Goal: Transaction & Acquisition: Register for event/course

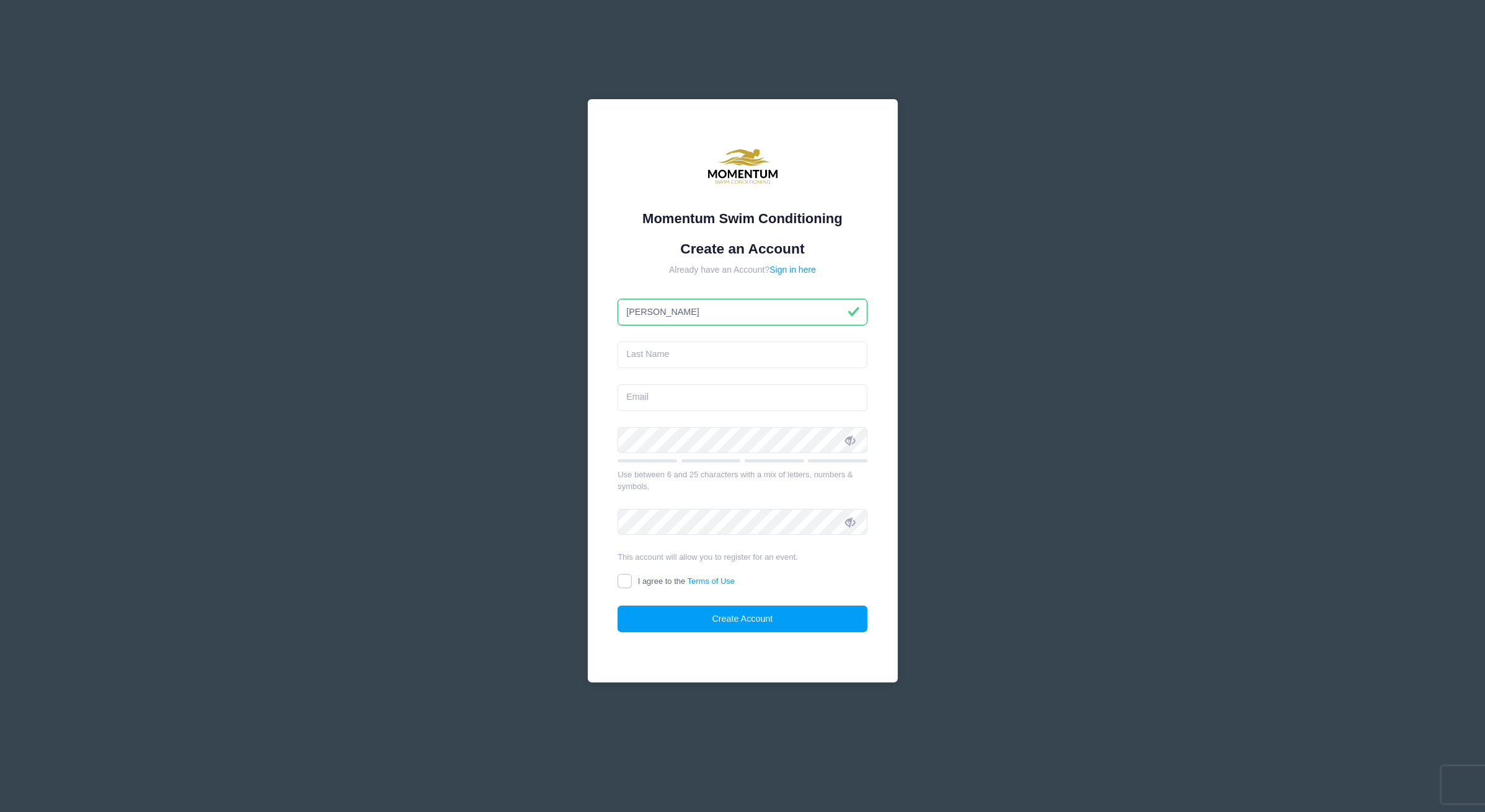
type input "[PERSON_NAME]"
type input "[PERSON_NAME][EMAIL_ADDRESS][PERSON_NAME][DOMAIN_NAME]"
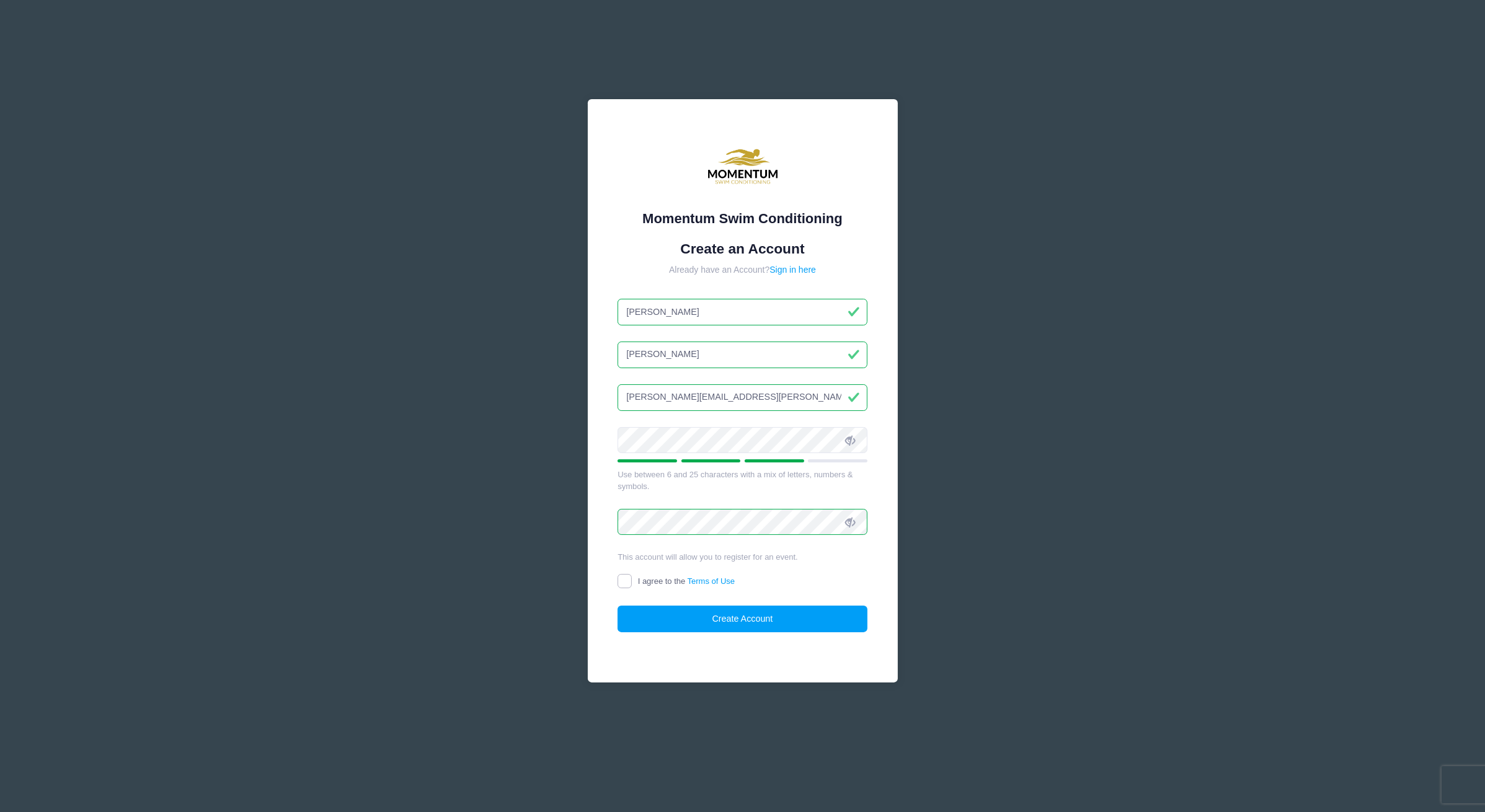
click at [626, 580] on input "I agree to the Terms of Use" at bounding box center [624, 581] width 14 height 14
checkbox input "true"
click at [699, 615] on button "Create Account" at bounding box center [742, 619] width 250 height 26
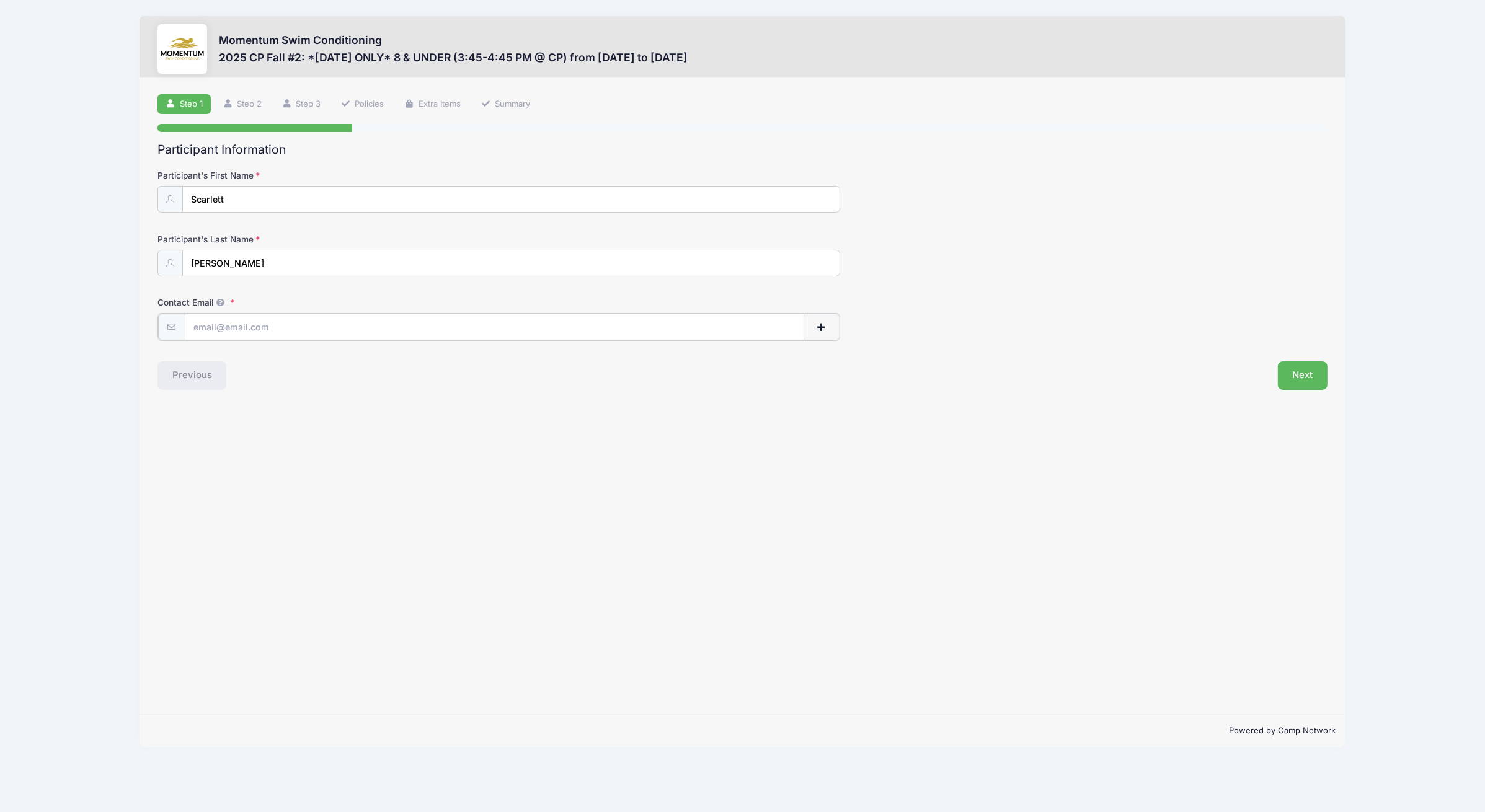
click at [274, 329] on input "Contact Email" at bounding box center [495, 327] width 620 height 26
type input "[PERSON_NAME][EMAIL_ADDRESS][PERSON_NAME][DOMAIN_NAME]"
click at [1313, 360] on div "Next" at bounding box center [1038, 374] width 591 height 29
click at [1306, 382] on button "Next" at bounding box center [1303, 374] width 50 height 29
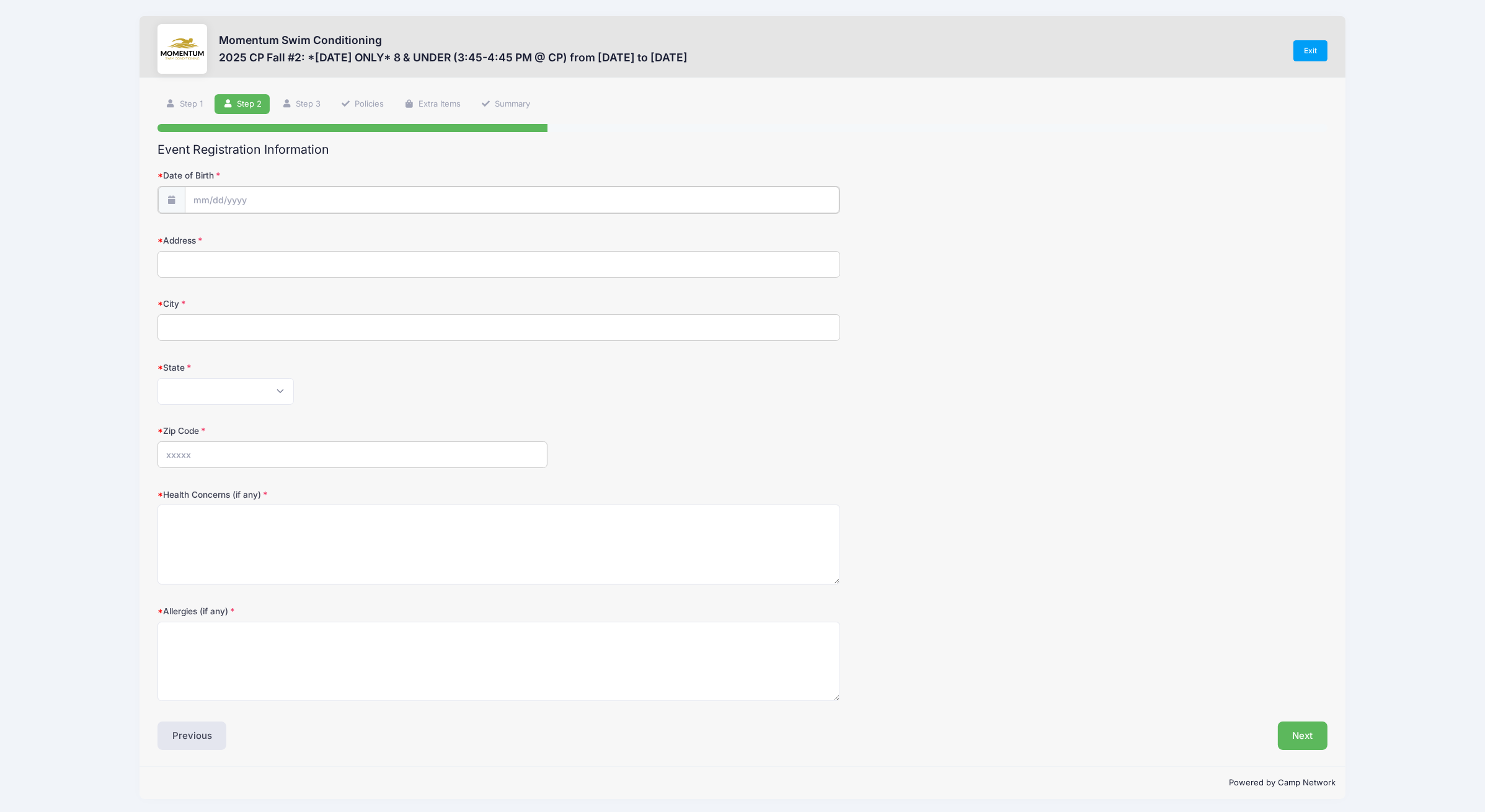
click at [322, 200] on input "Date of Birth" at bounding box center [512, 200] width 655 height 26
click at [243, 369] on span "30" at bounding box center [248, 369] width 23 height 23
type input "[DATE]"
click at [168, 205] on span at bounding box center [171, 200] width 27 height 26
click at [176, 195] on span at bounding box center [171, 200] width 27 height 26
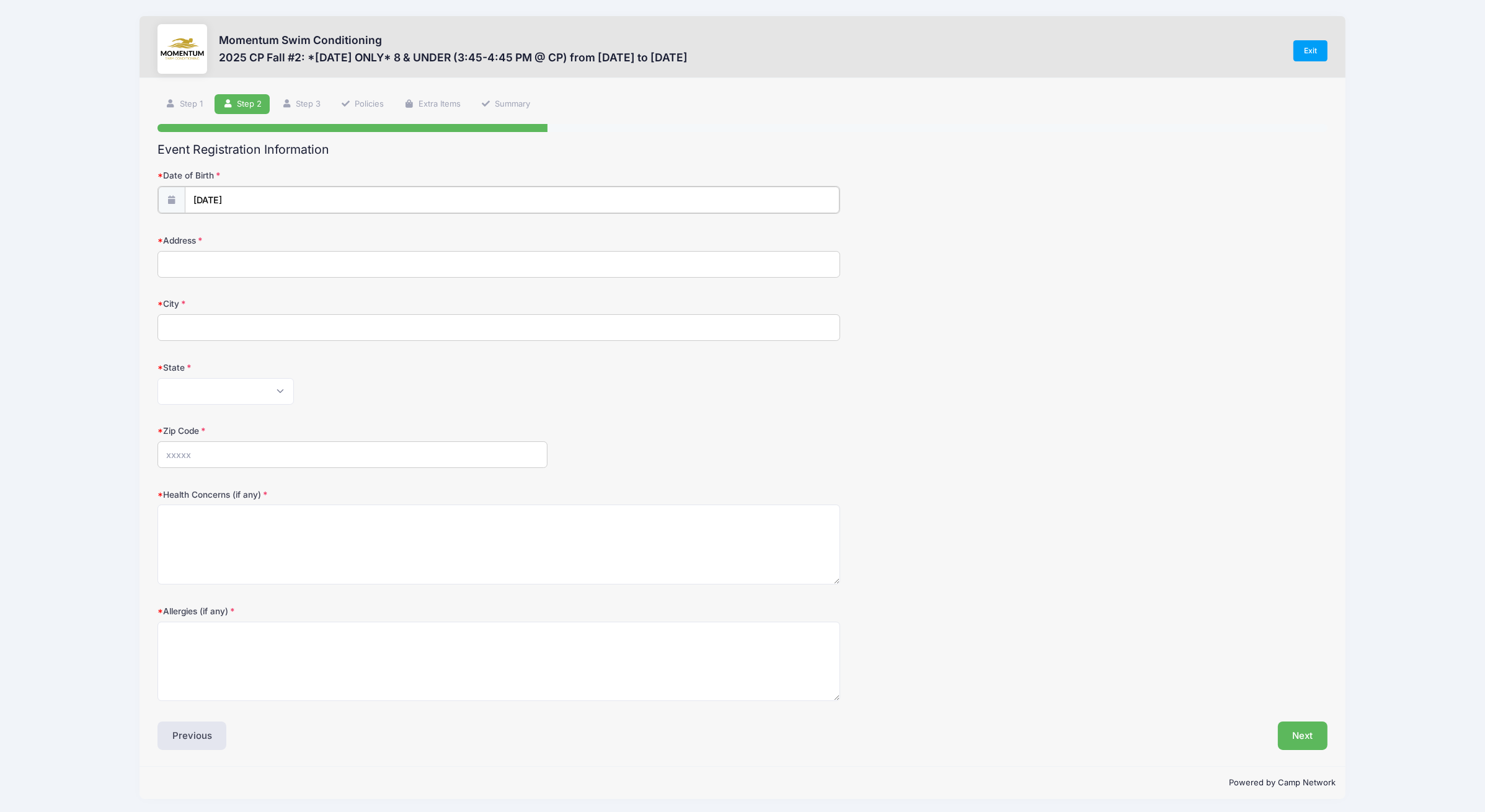
click at [229, 197] on input "[DATE]" at bounding box center [512, 200] width 655 height 26
click at [203, 232] on icon at bounding box center [202, 233] width 8 height 8
click at [337, 232] on icon at bounding box center [339, 233] width 8 height 8
select select "8"
click at [315, 235] on span at bounding box center [315, 237] width 9 height 9
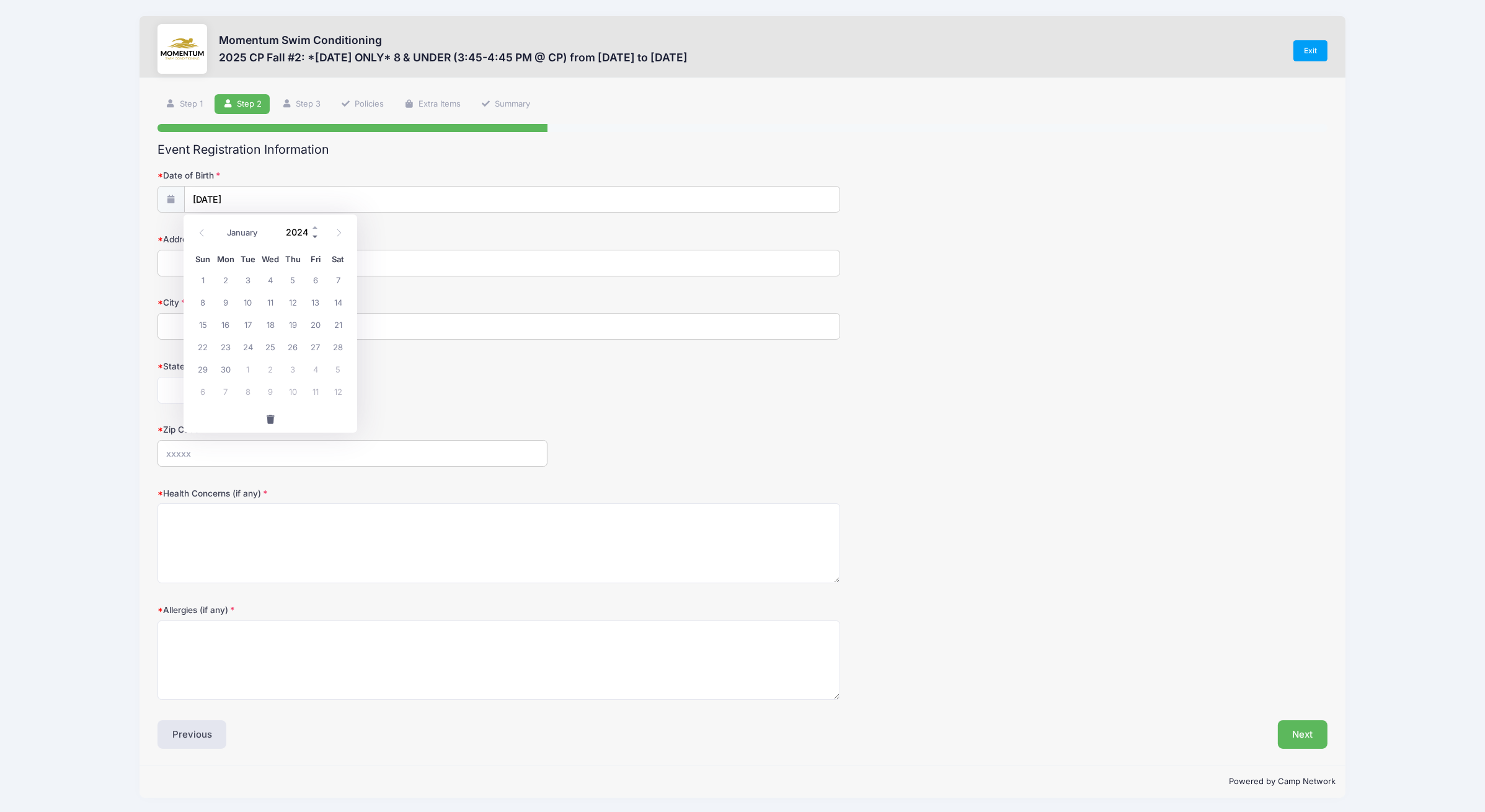
click at [315, 235] on span at bounding box center [315, 237] width 9 height 9
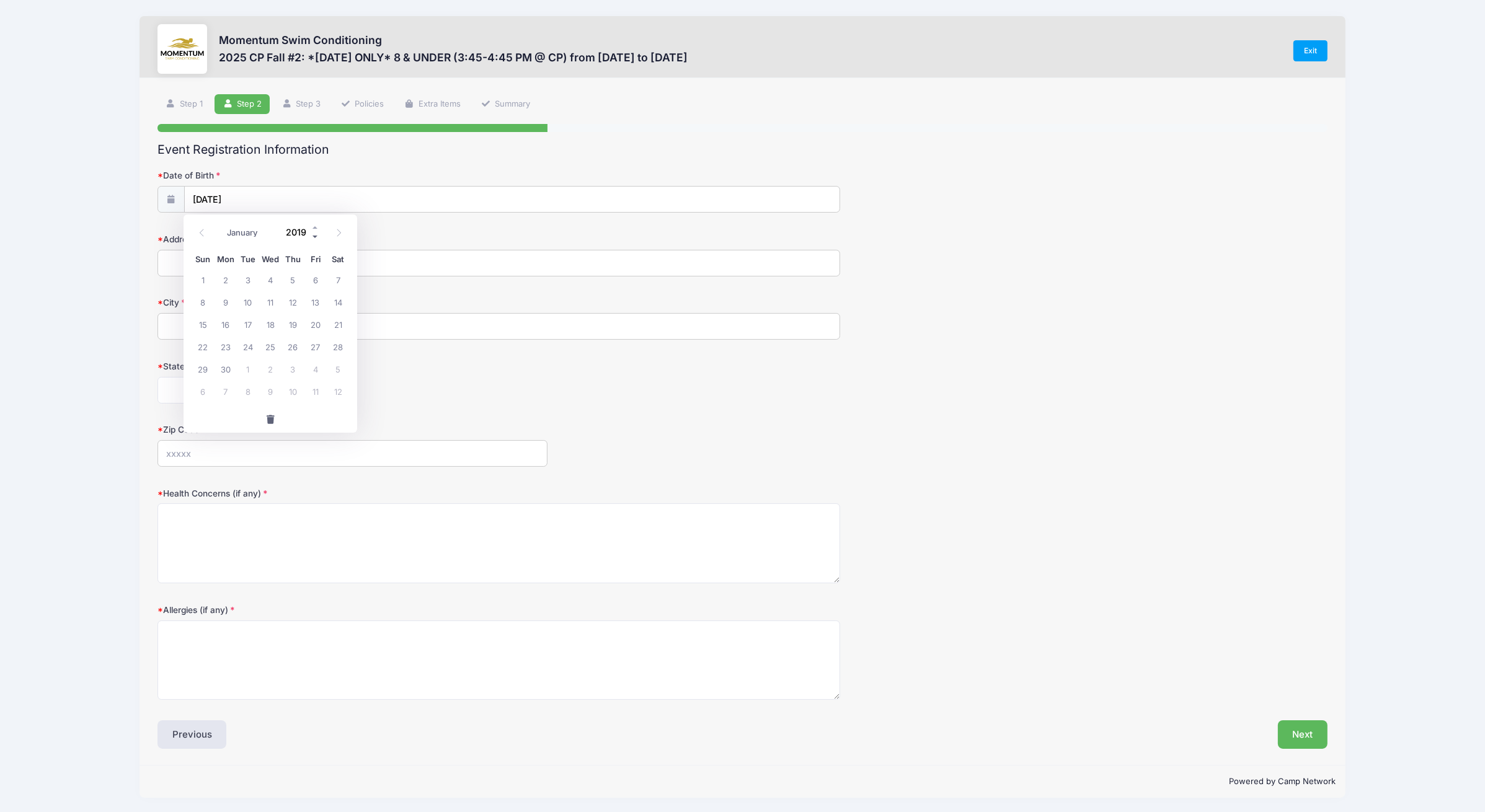
click at [315, 235] on span at bounding box center [315, 237] width 9 height 9
type input "2017"
click at [334, 365] on span "30" at bounding box center [338, 369] width 23 height 23
type input "[DATE]"
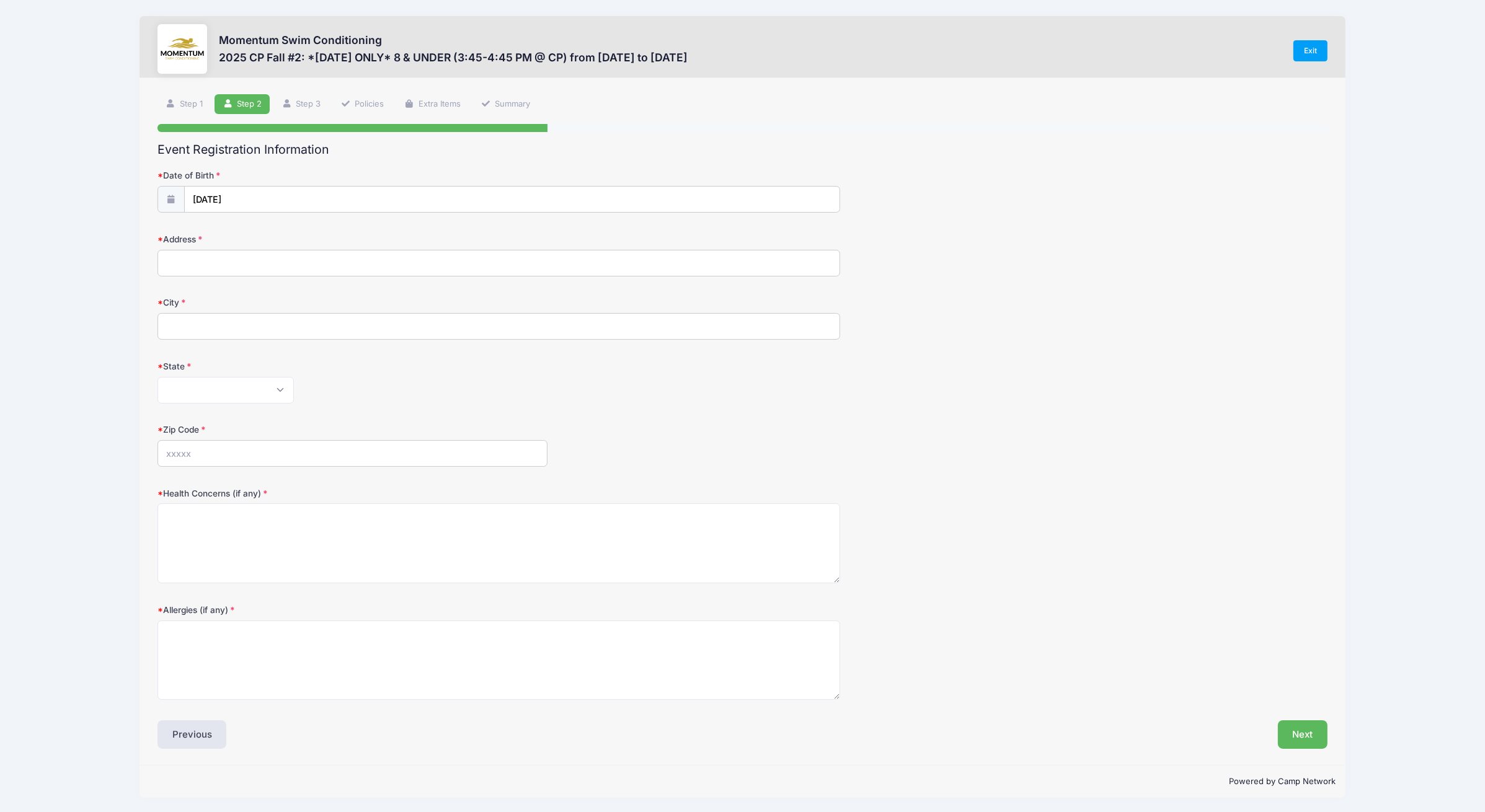
click at [257, 267] on input "Address" at bounding box center [499, 263] width 683 height 26
type input "[STREET_ADDRESS][PERSON_NAME]"
type input "Naperville"
select select "IL"
type input "60565"
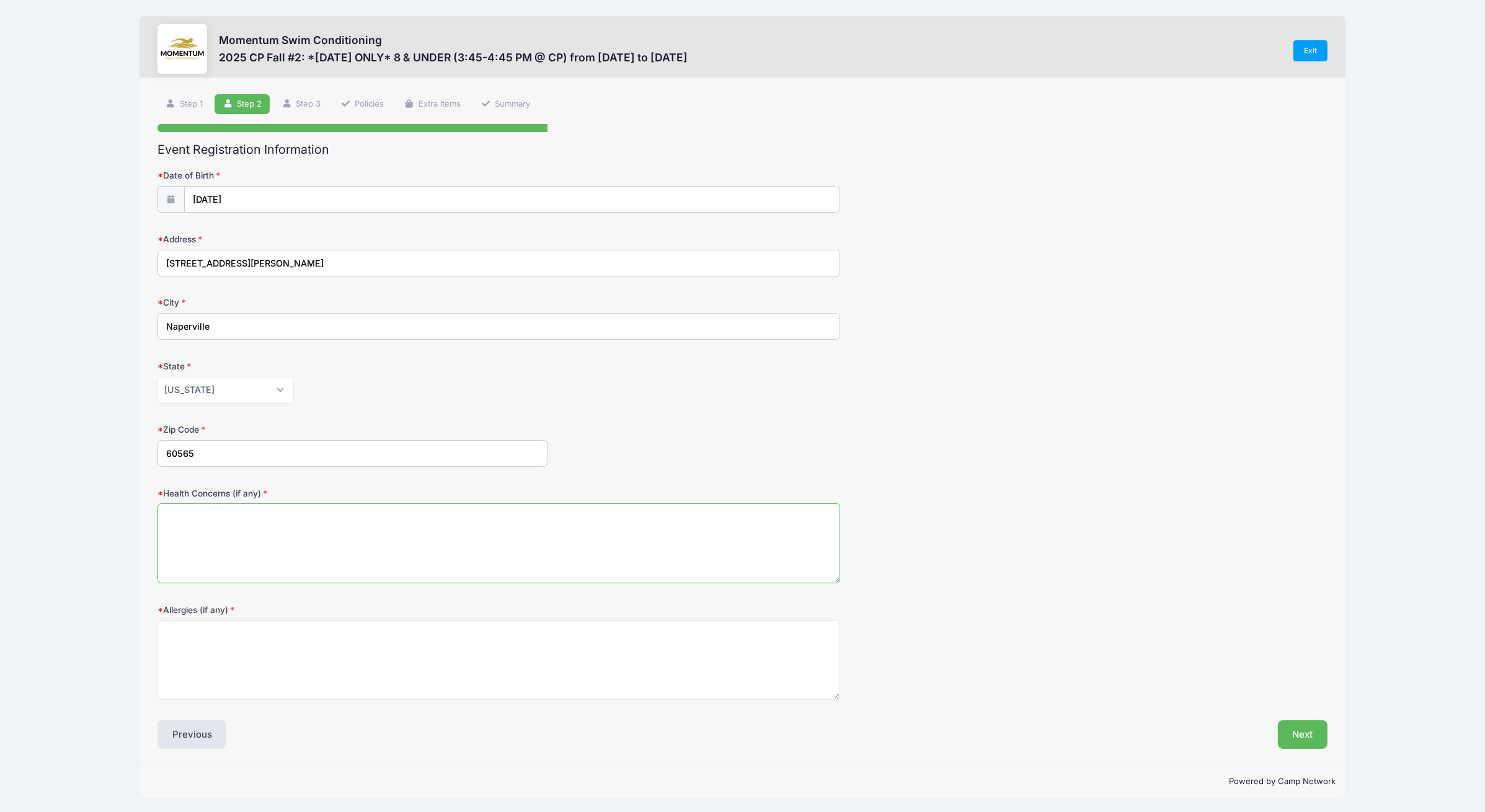
click at [288, 522] on textarea "Health Concerns (if any)" at bounding box center [499, 543] width 683 height 80
type textarea "None"
click at [1292, 734] on button "Next" at bounding box center [1303, 734] width 50 height 29
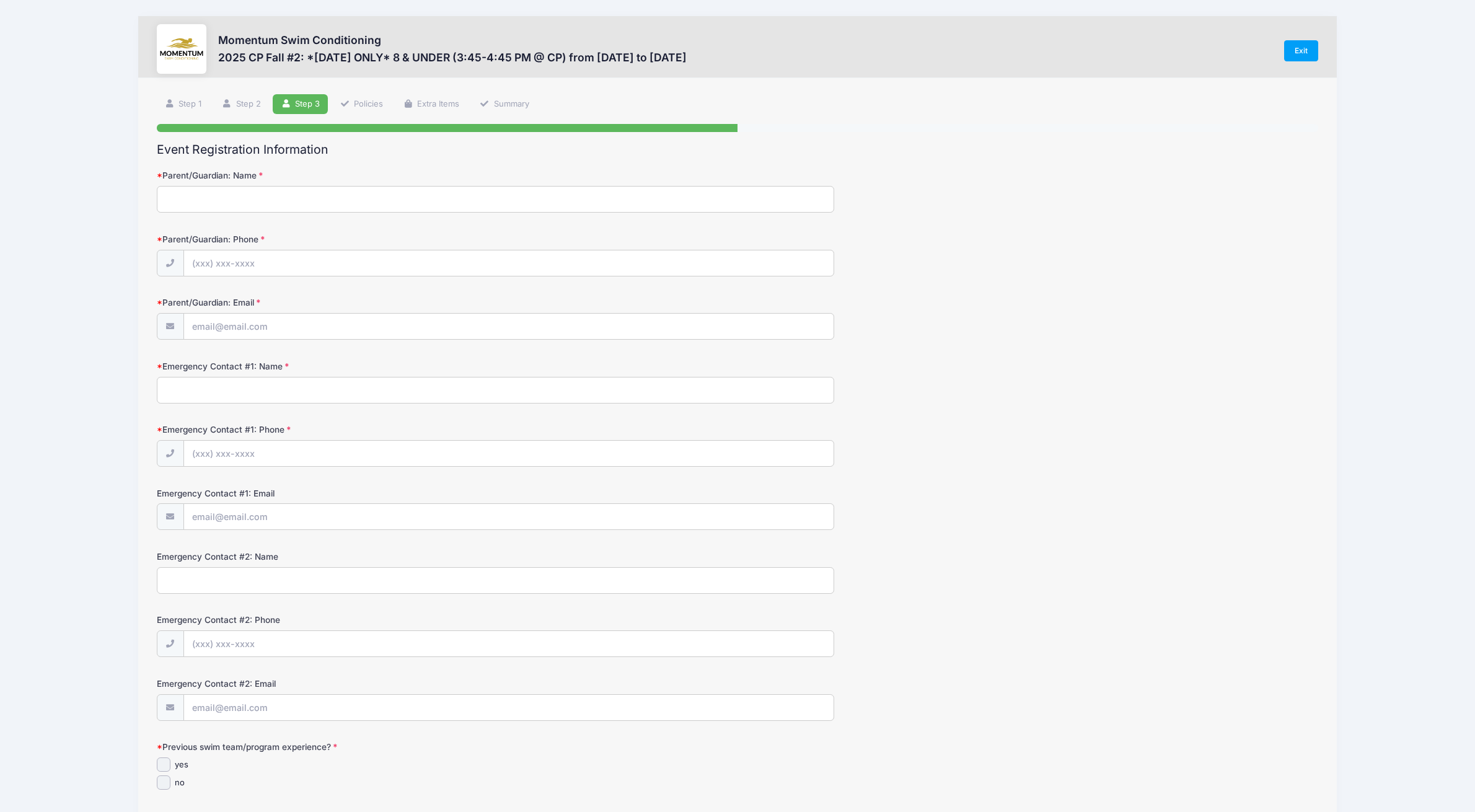
click at [417, 203] on input "Parent/Guardian: Name" at bounding box center [496, 200] width 678 height 26
type input "[PERSON_NAME]"
type input "[PHONE_NUMBER]"
type input "[PERSON_NAME][EMAIL_ADDRESS][PERSON_NAME][DOMAIN_NAME]"
click at [310, 405] on form "Parent/Guardian: Name [PERSON_NAME] Parent/Guardian: Phone [PHONE_NUMBER] Paren…" at bounding box center [738, 658] width 1162 height 977
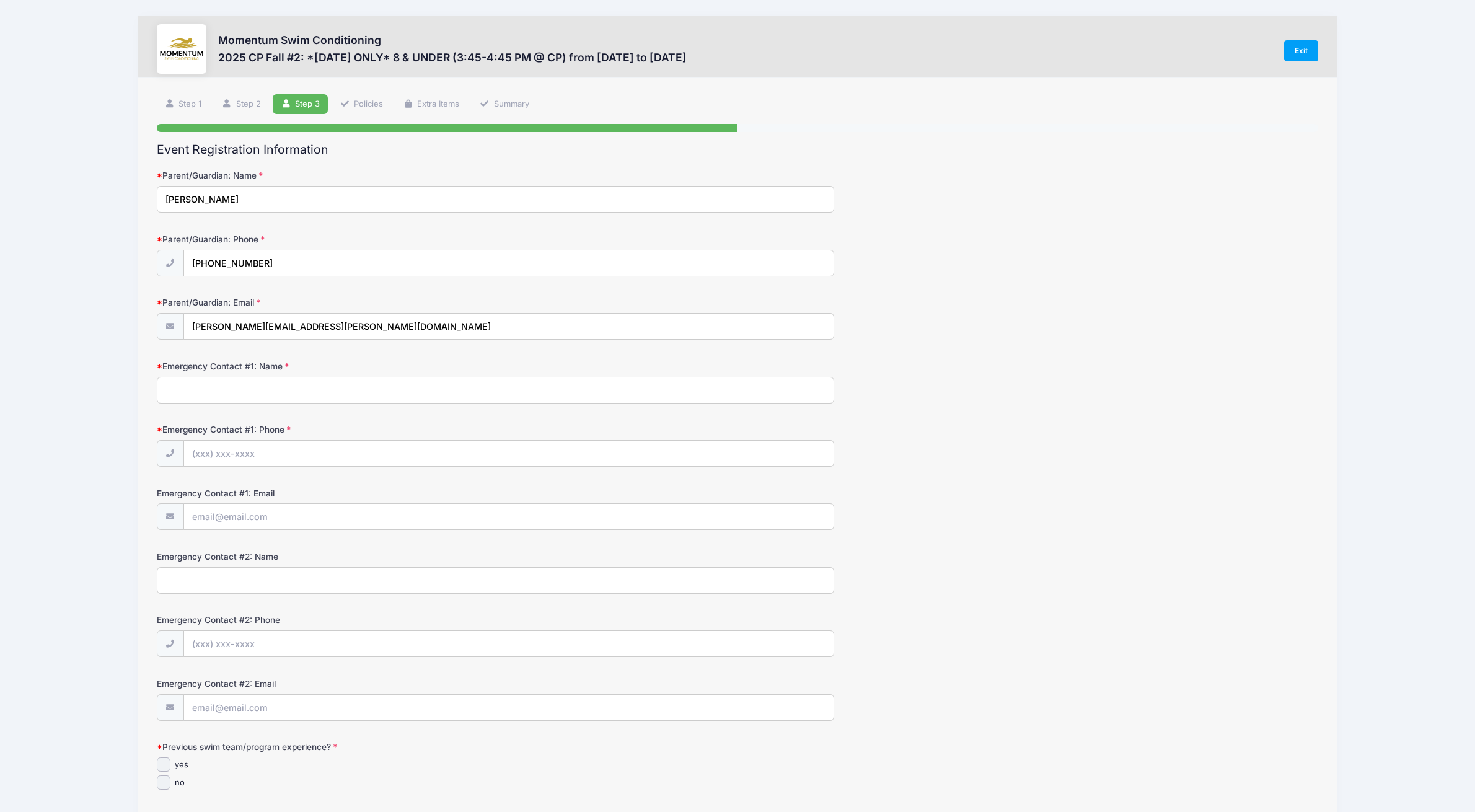
click at [314, 387] on input "Emergency Contact #1: Name" at bounding box center [496, 390] width 678 height 26
type input "[PERSON_NAME]"
type input "[PHONE_NUMBER]"
type input "[PERSON_NAME][EMAIL_ADDRESS][PERSON_NAME][DOMAIN_NAME]"
type input "[PERSON_NAME]"
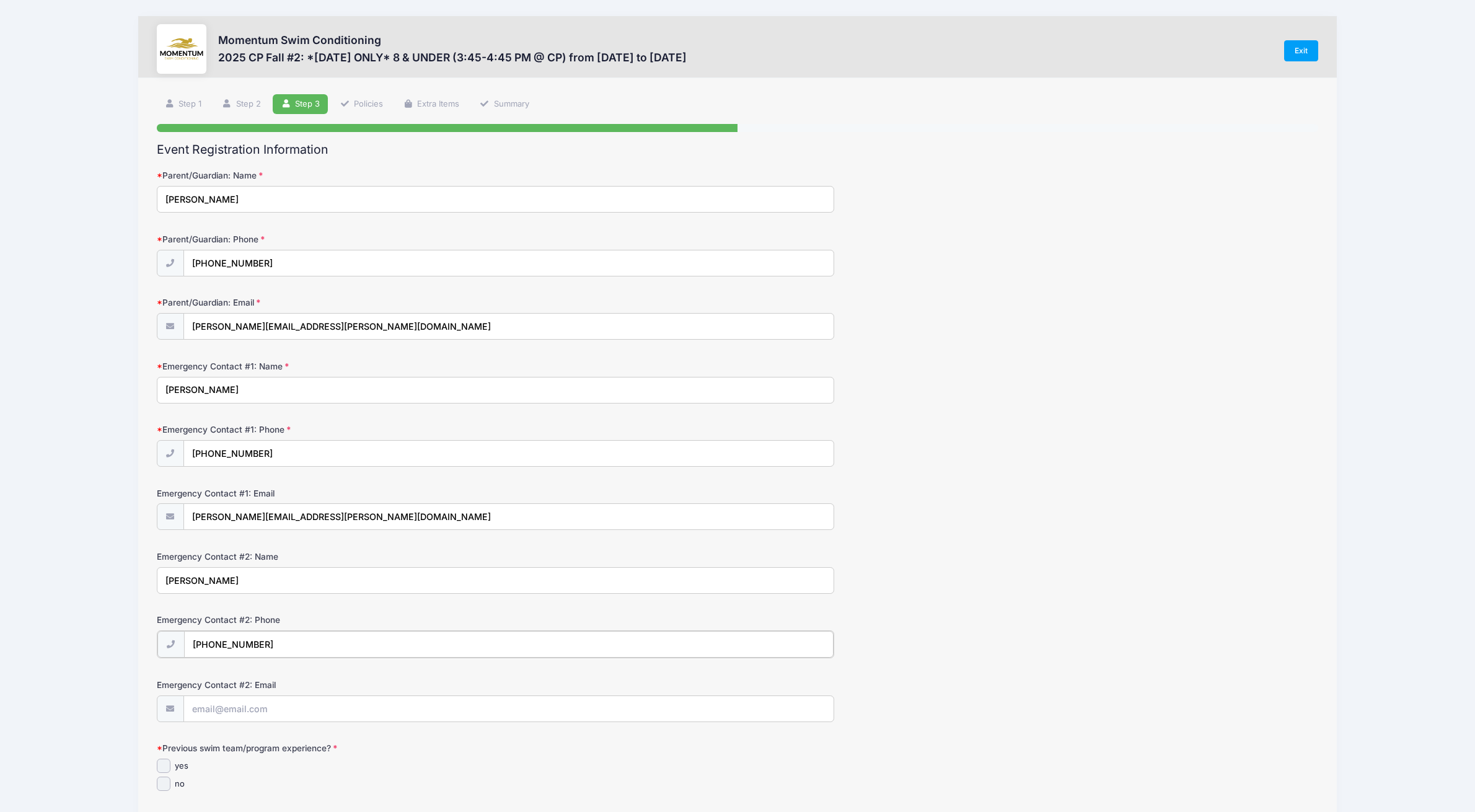
type input "[PHONE_NUMBER]"
click at [372, 706] on input "Emergency Contact #2: Email" at bounding box center [508, 708] width 650 height 26
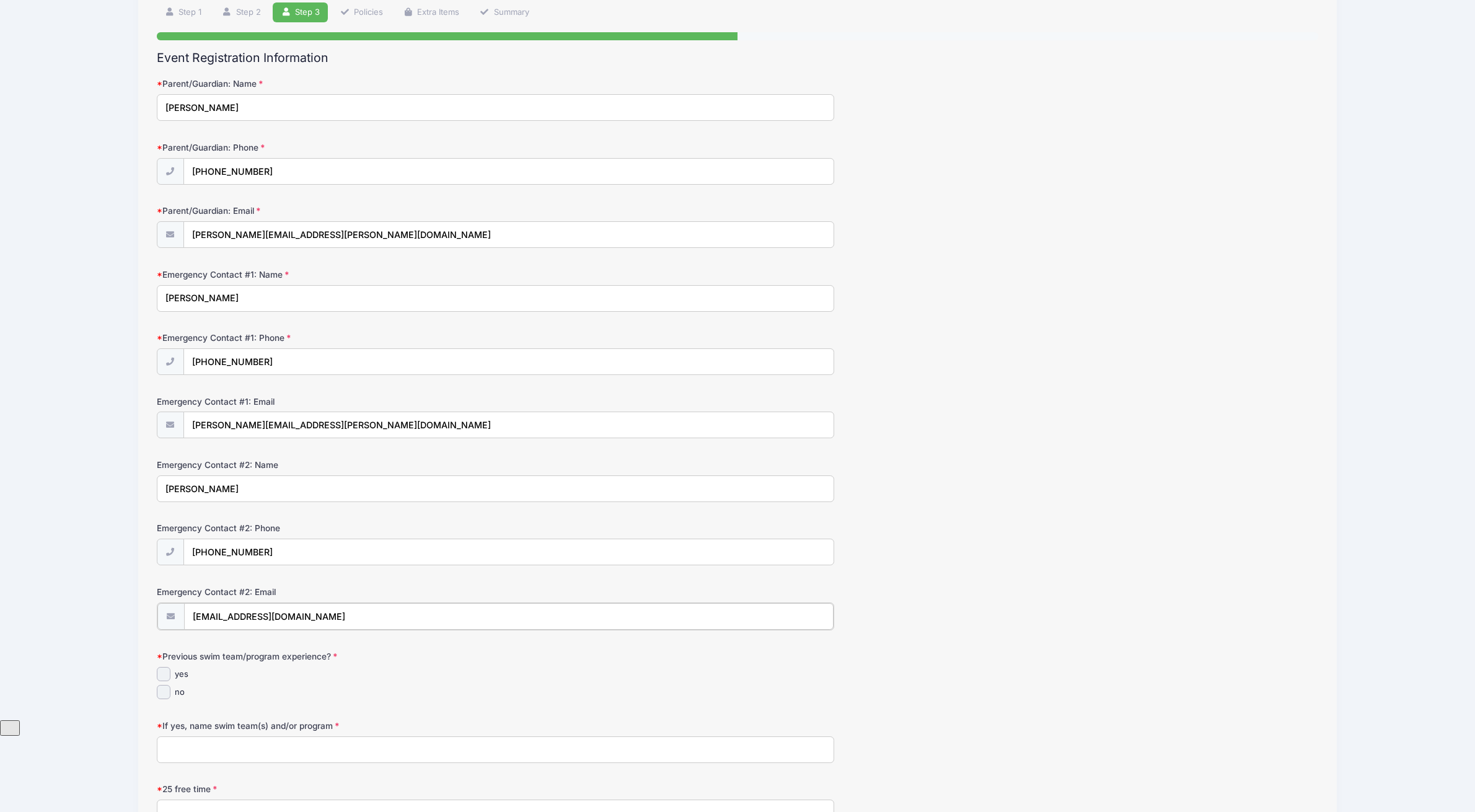
scroll to position [186, 0]
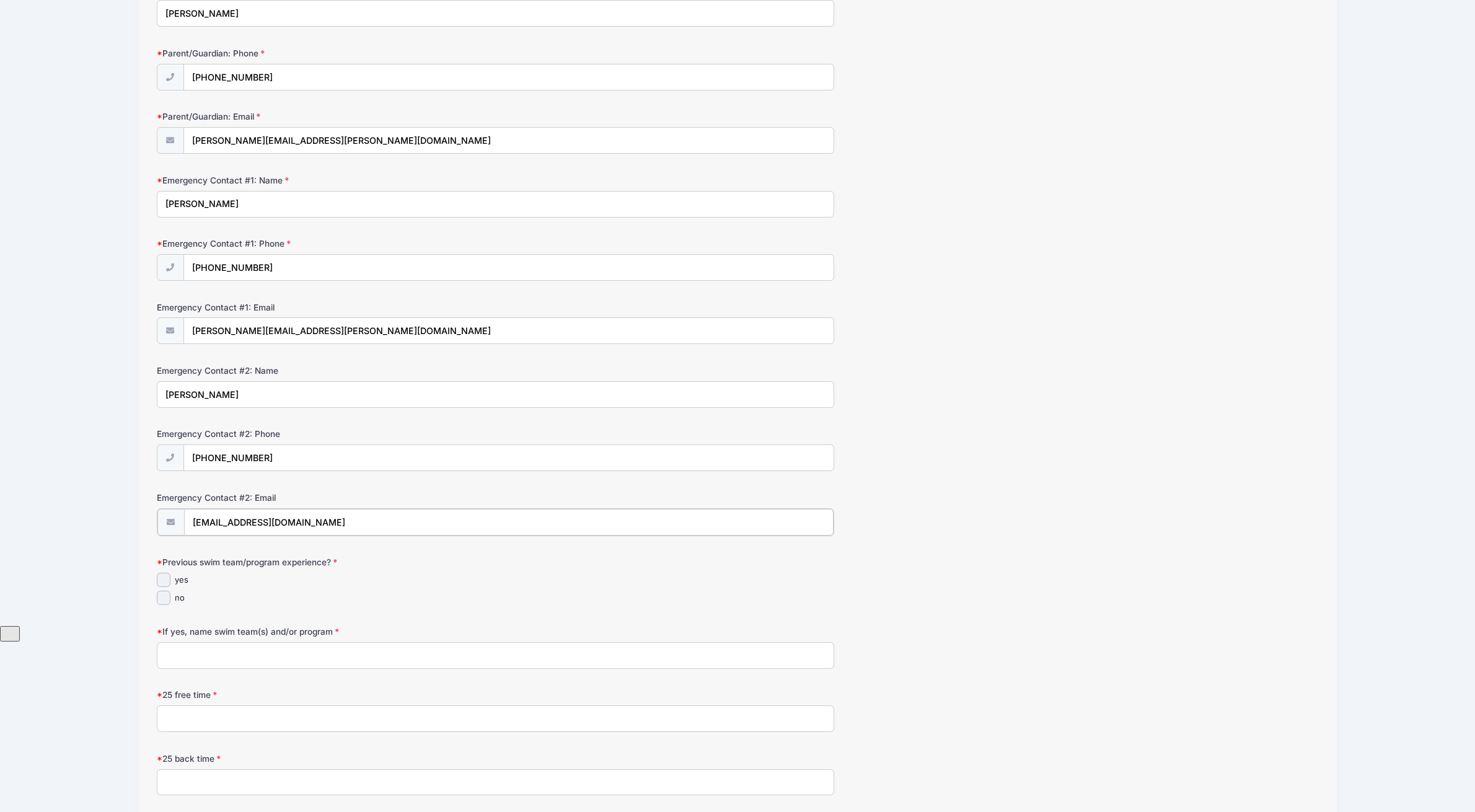
type input "[EMAIL_ADDRESS][DOMAIN_NAME]"
click at [171, 583] on div "yes" at bounding box center [496, 578] width 678 height 14
click at [161, 575] on input "yes" at bounding box center [164, 578] width 14 height 14
checkbox input "true"
click at [213, 651] on input "If yes, name swim team(s) and/or program" at bounding box center [496, 654] width 678 height 26
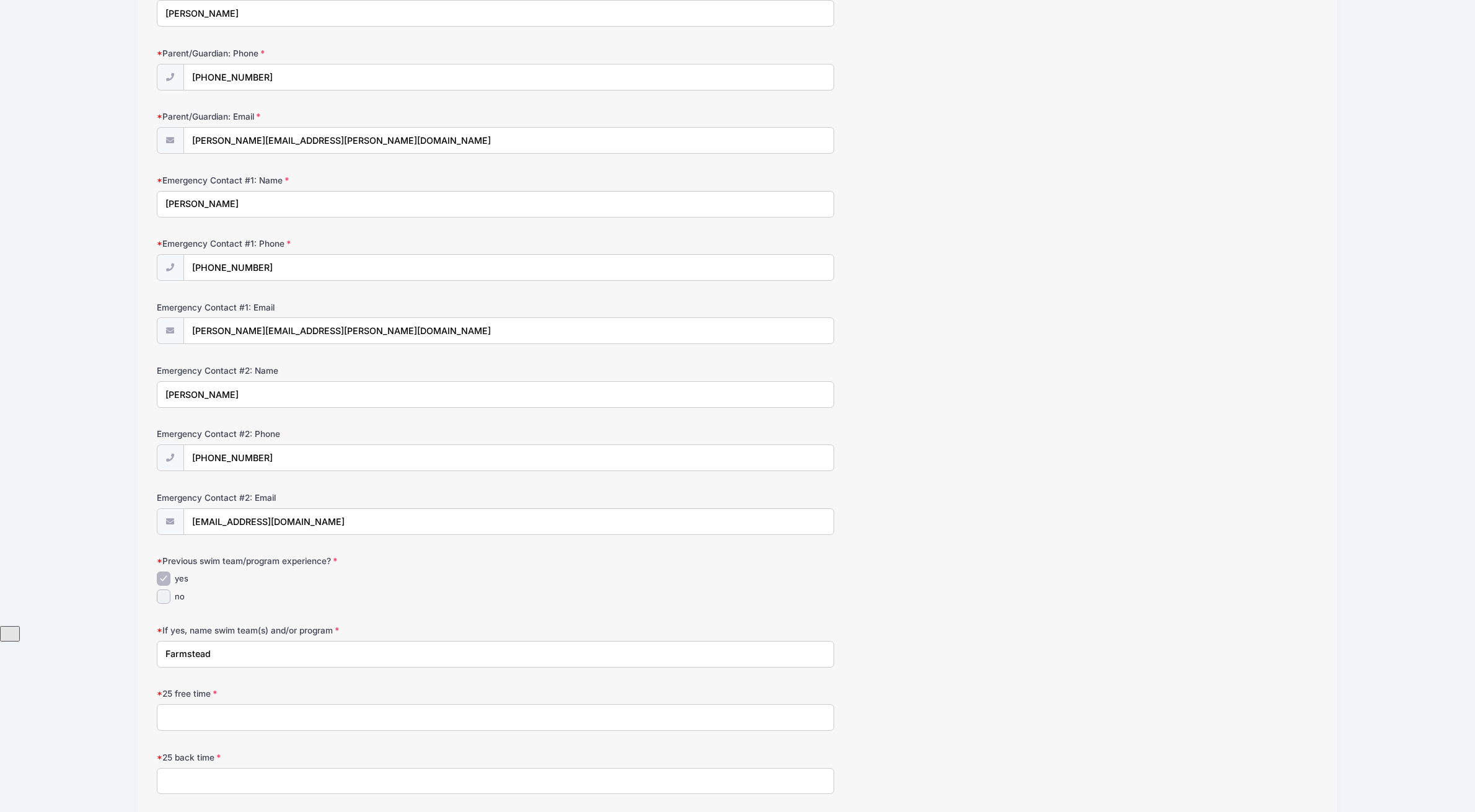
type input "Farmstead"
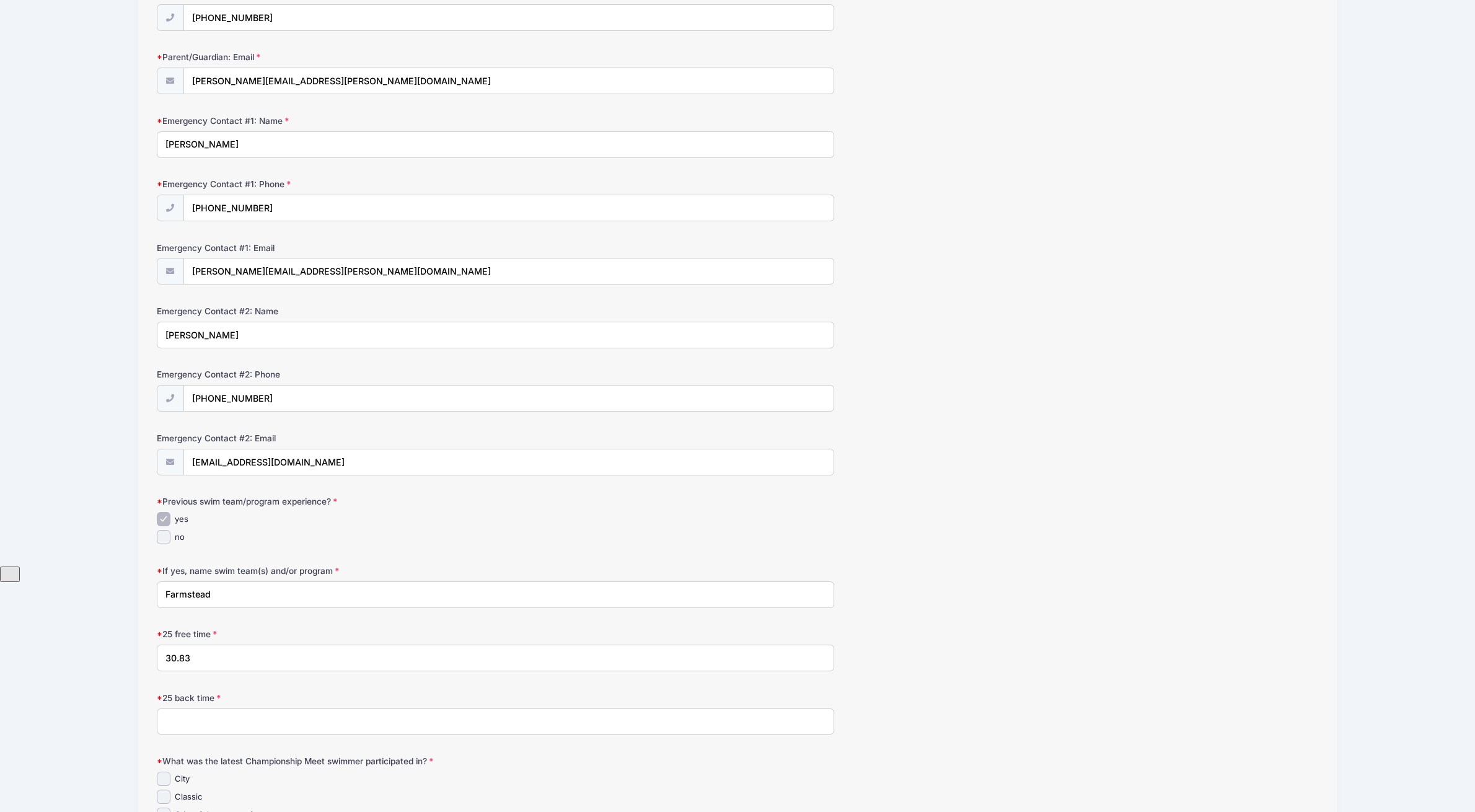
scroll to position [248, 0]
type input "30.83"
click at [223, 707] on input "25 back time" at bounding box center [496, 720] width 678 height 26
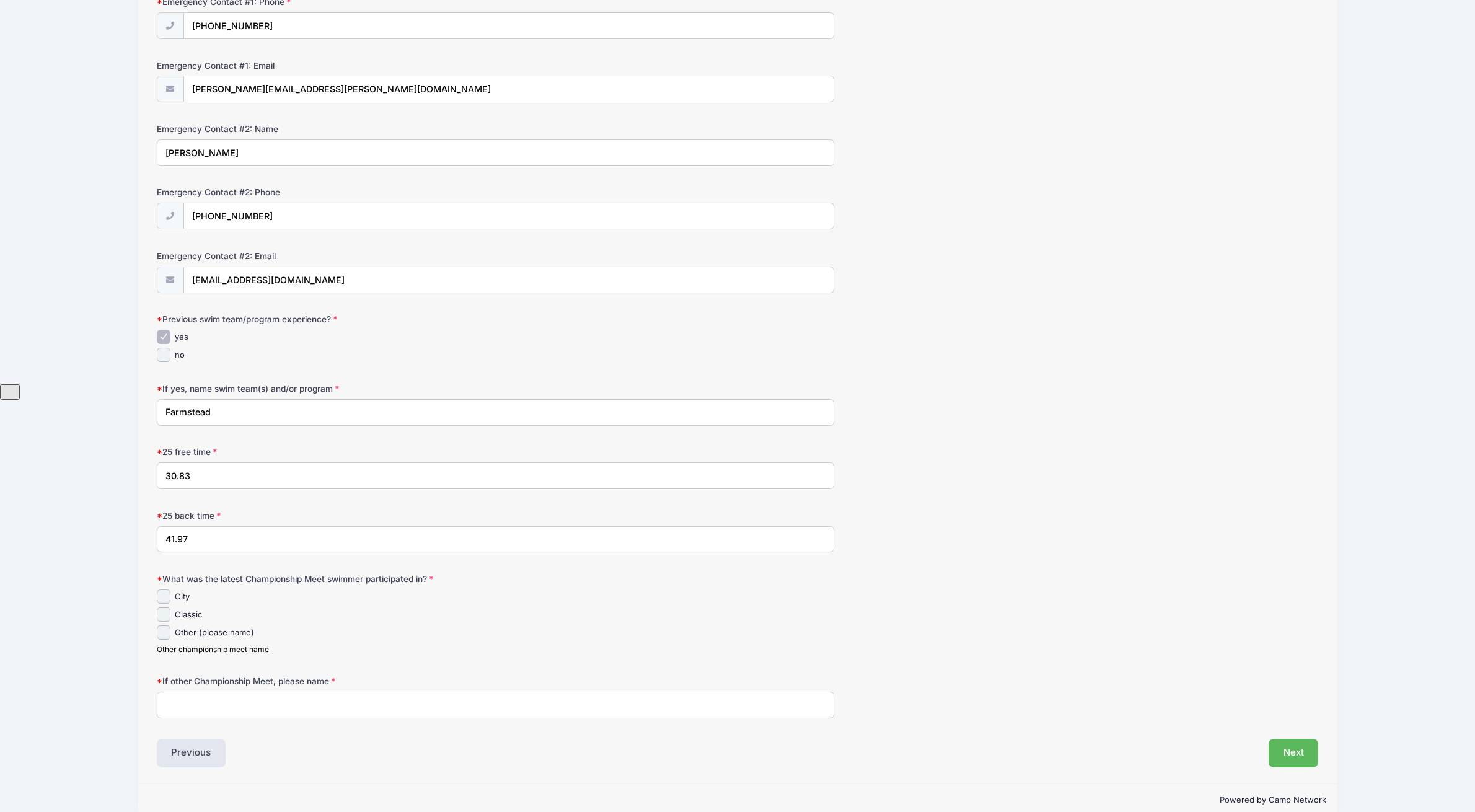
scroll to position [444, 0]
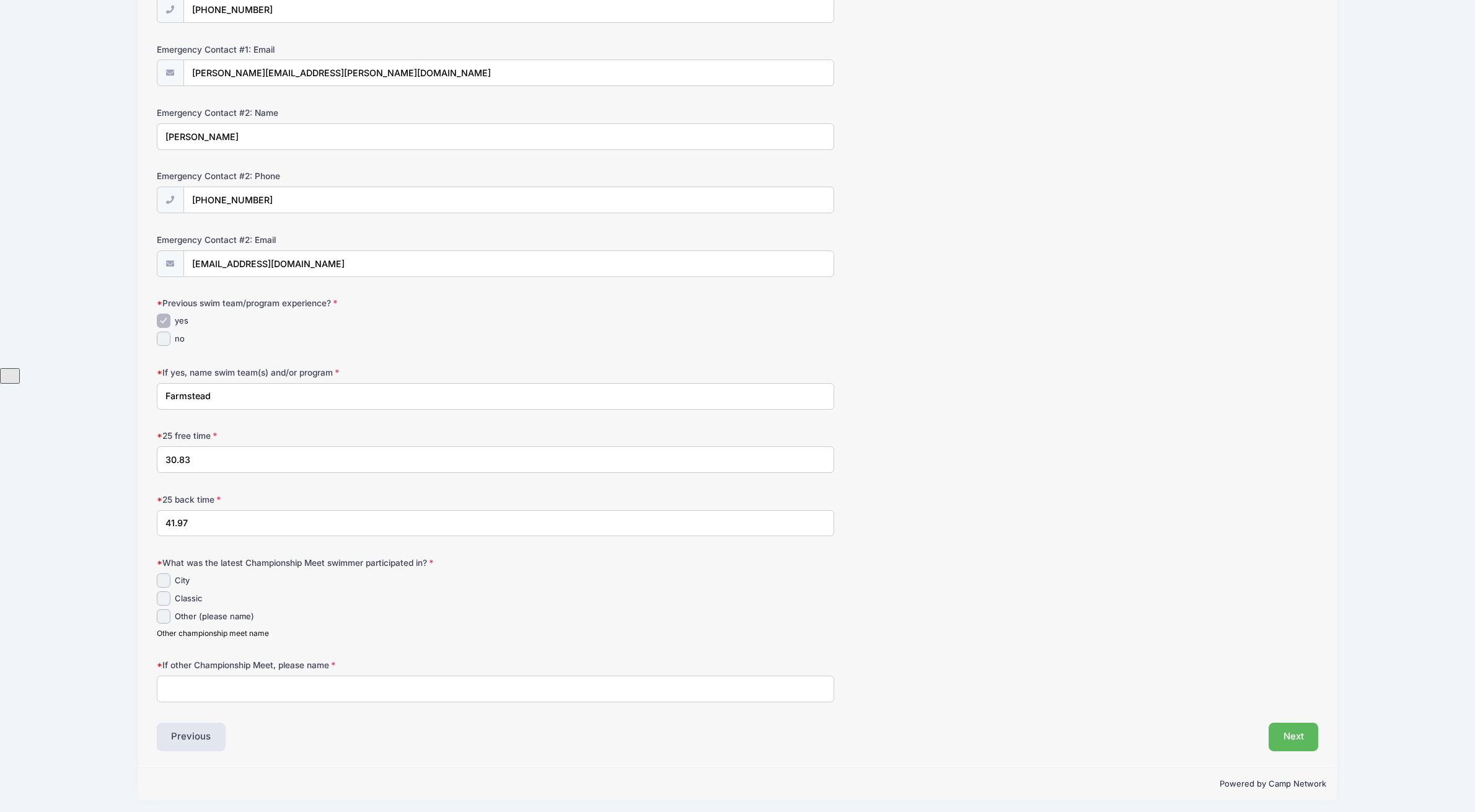
type input "41.97"
click at [166, 616] on input "Other (please name)" at bounding box center [164, 616] width 14 height 14
checkbox input "true"
click at [203, 685] on input "If other Championship Meet, please name" at bounding box center [496, 689] width 678 height 26
type input "Did not do either, out of town for classic"
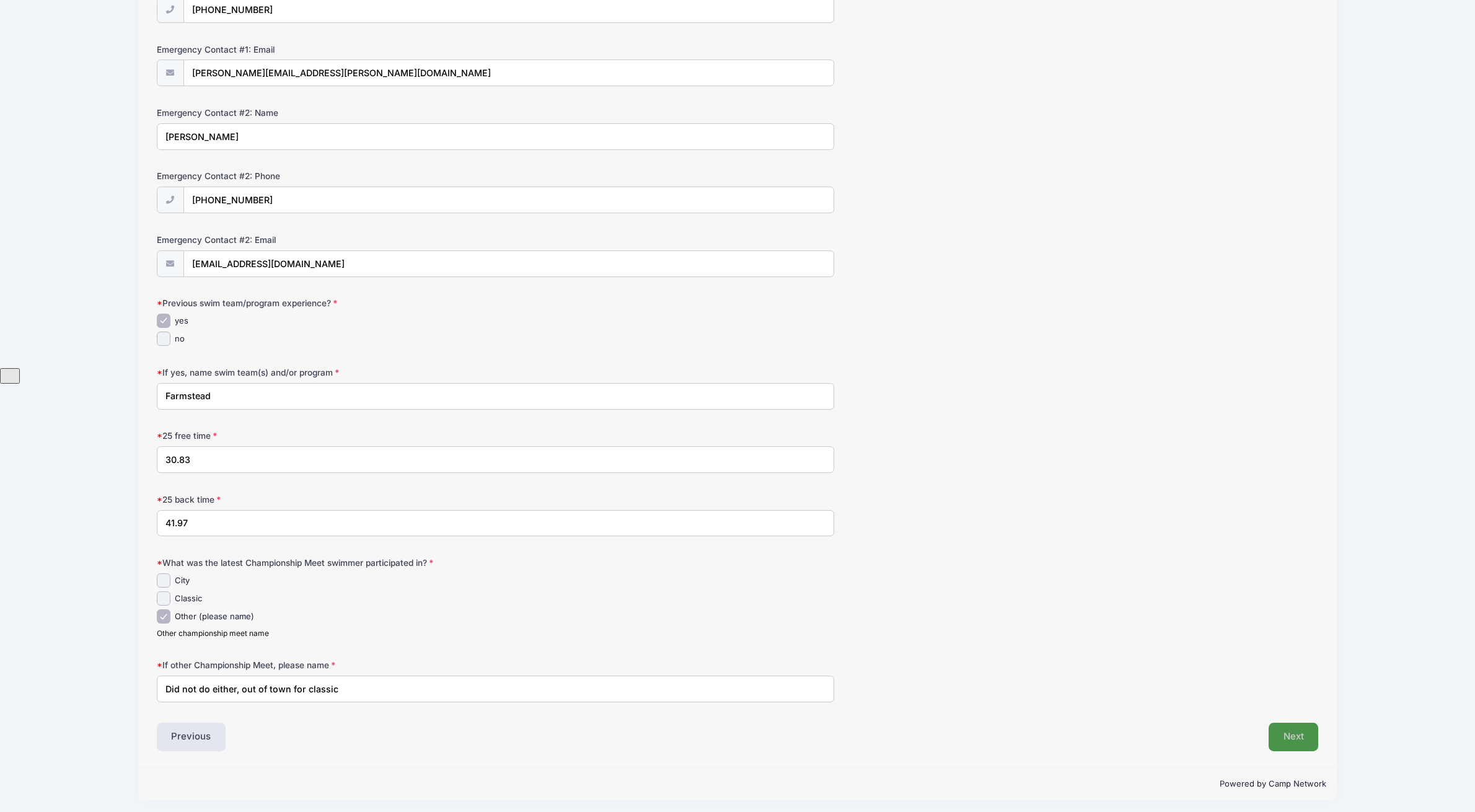
click at [1296, 726] on button "Next" at bounding box center [1294, 737] width 50 height 29
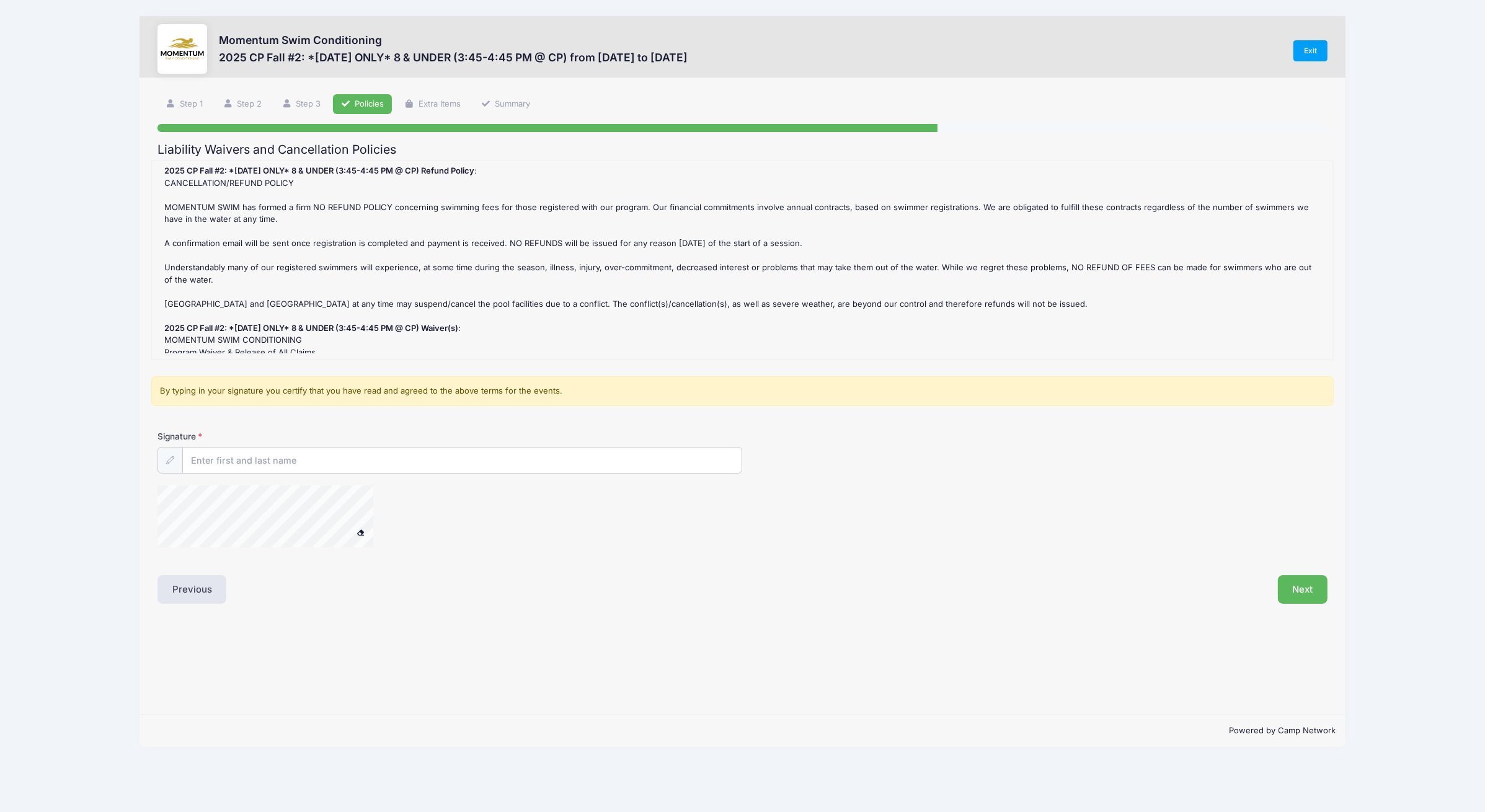
scroll to position [0, 0]
click at [388, 456] on input "Signature" at bounding box center [463, 461] width 559 height 26
type input "[PERSON_NAME]"
click at [1320, 598] on button "Next" at bounding box center [1303, 589] width 50 height 29
click at [1466, 17] on button "×" at bounding box center [1464, 20] width 7 height 7
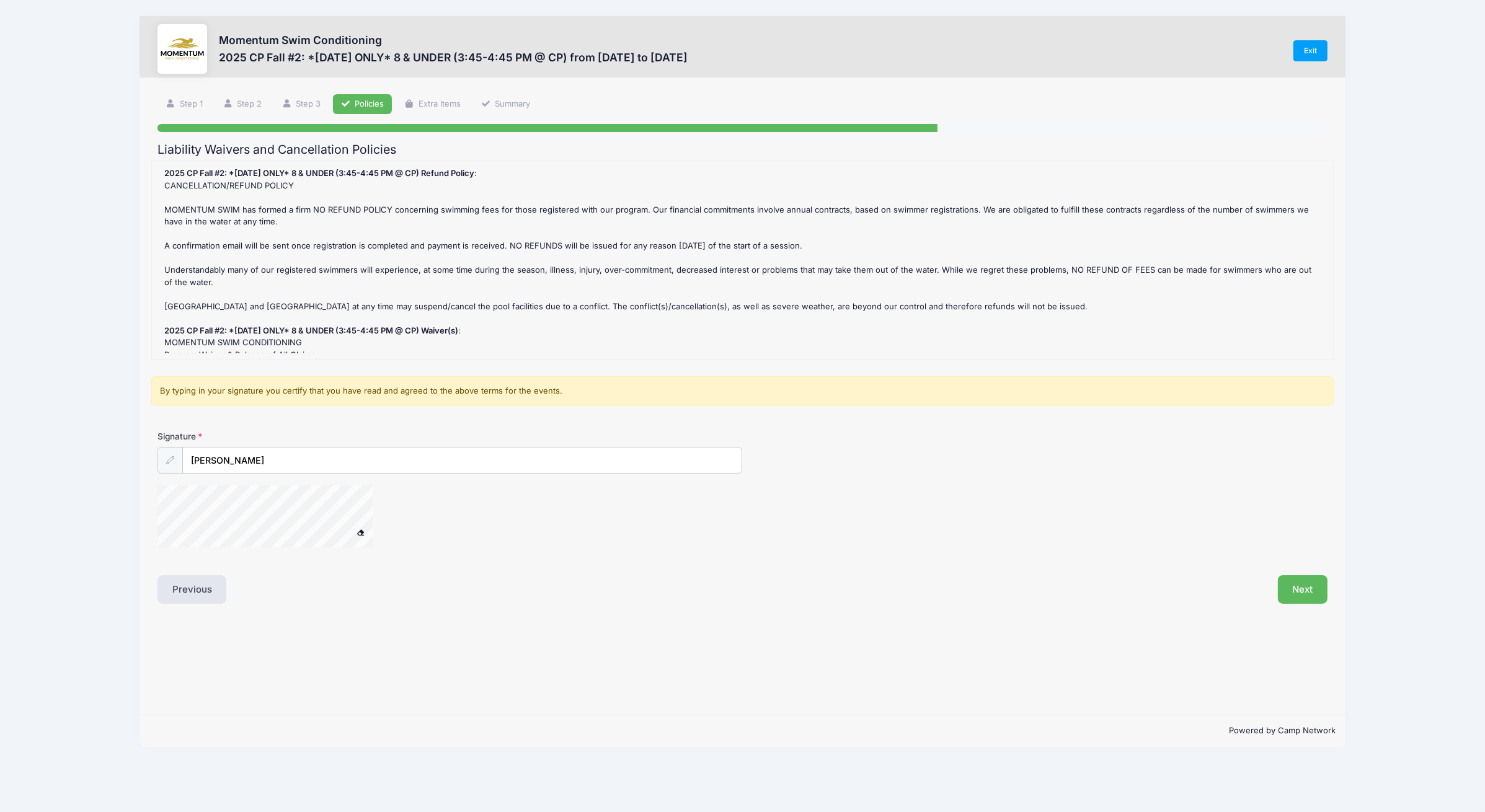
click at [376, 508] on div at bounding box center [281, 518] width 248 height 66
click at [1295, 583] on button "Next" at bounding box center [1303, 589] width 50 height 29
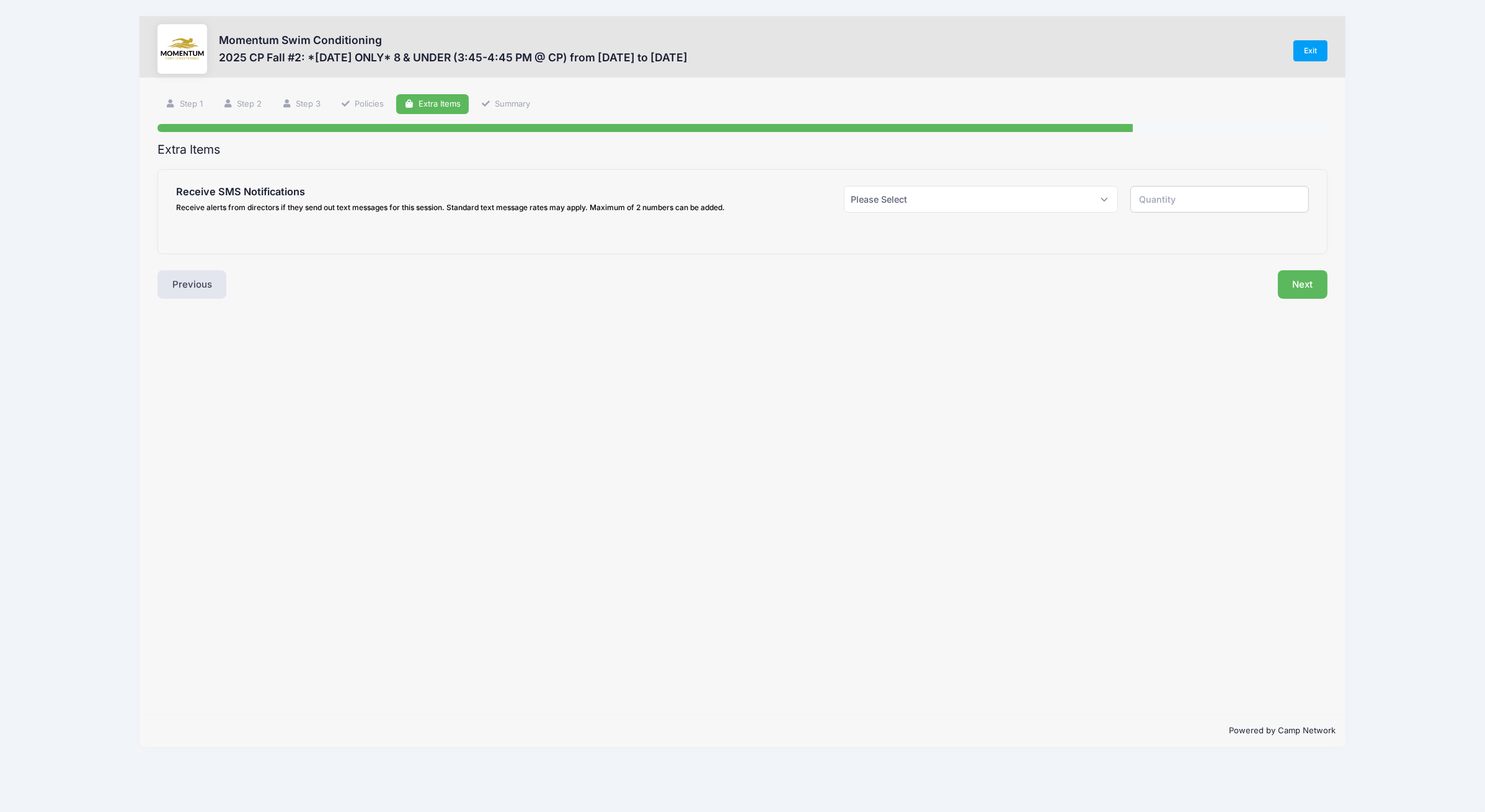
click at [998, 183] on div "Receive SMS Notifications Receive alerts from directors if they send out text m…" at bounding box center [742, 212] width 1169 height 84
click at [989, 201] on select "Please Select Yes ($0.00) No" at bounding box center [981, 200] width 274 height 26
select select "1"
click at [844, 186] on select "Please Select Yes ($0.00) No" at bounding box center [981, 200] width 274 height 26
type input "1"
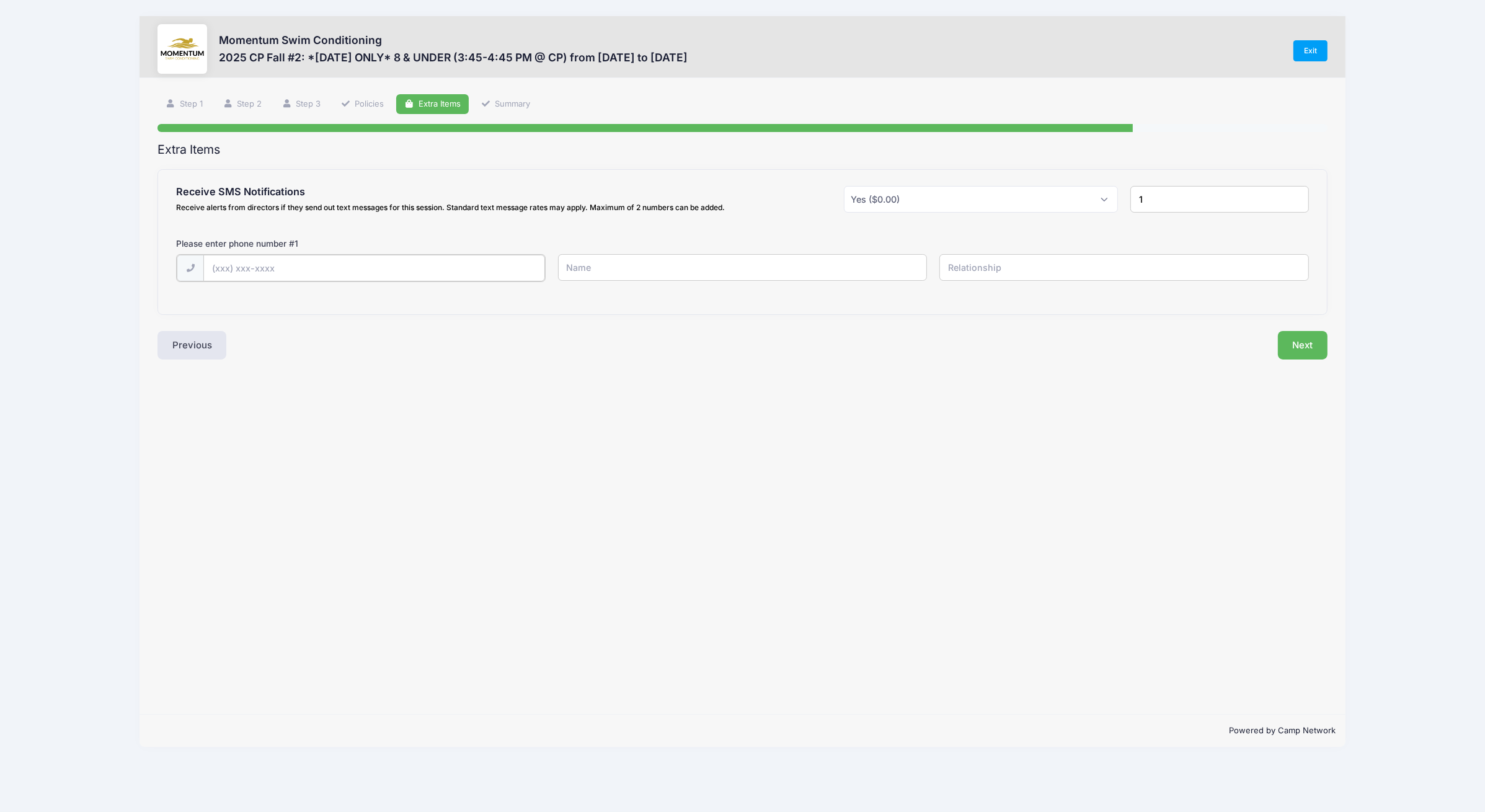
click at [286, 267] on input "text" at bounding box center [374, 268] width 342 height 26
type input "[PHONE_NUMBER]"
type input "[PERSON_NAME]"
type input "Mother"
click at [1285, 342] on button "Next" at bounding box center [1303, 344] width 50 height 29
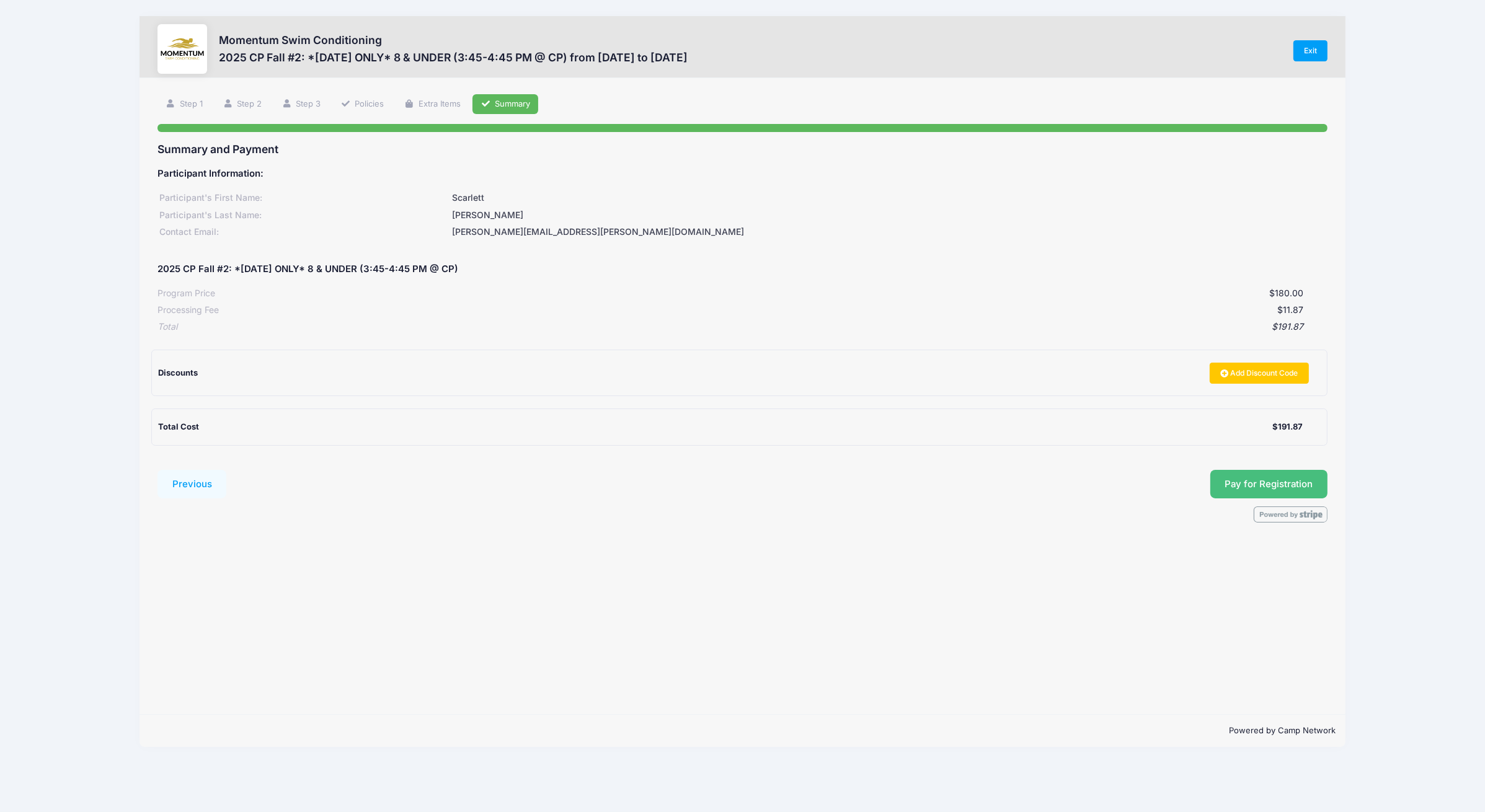
click at [1285, 488] on button "Pay for Registration" at bounding box center [1270, 484] width 118 height 29
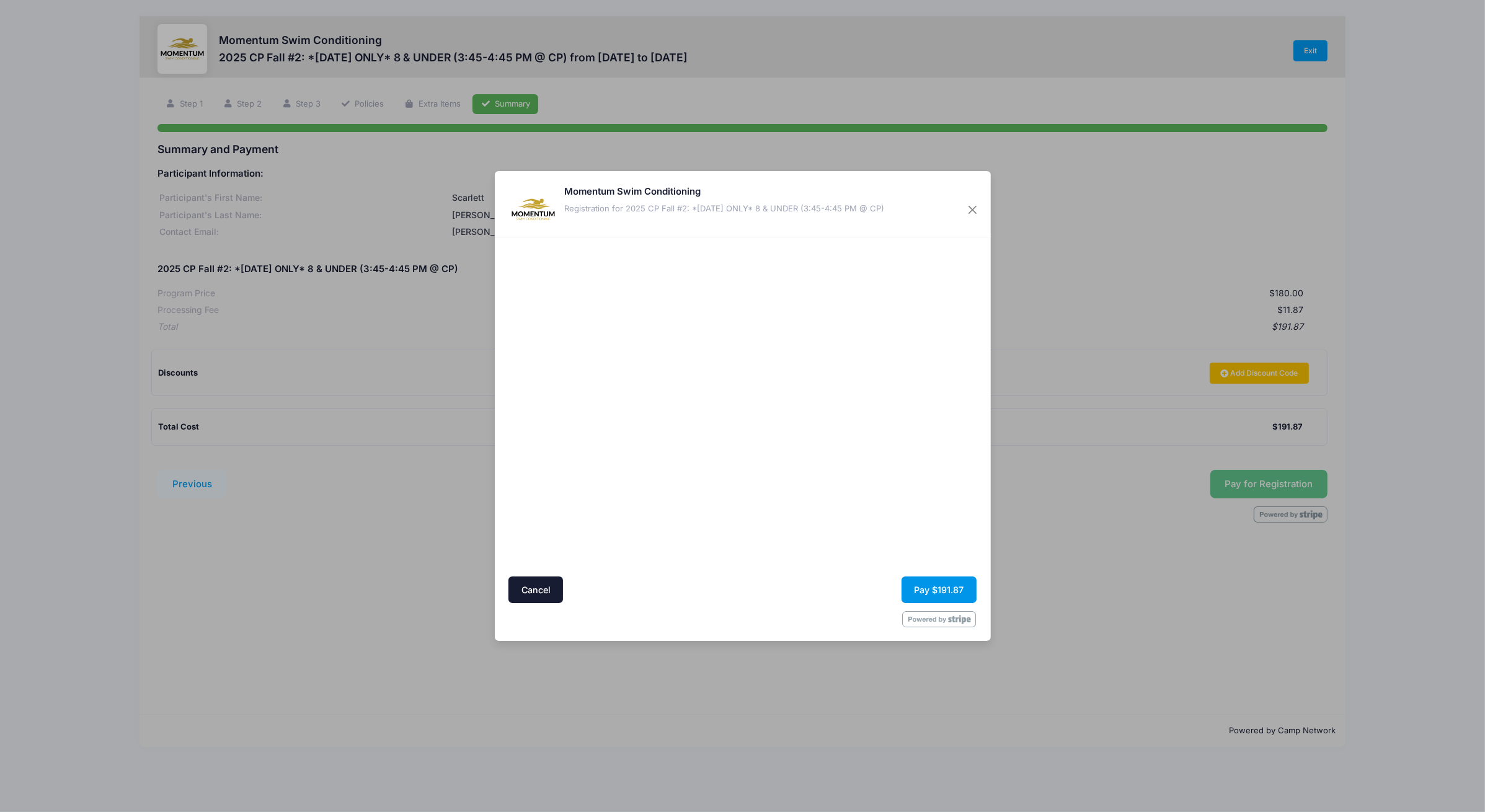
click at [943, 594] on button "Pay $191.87" at bounding box center [939, 590] width 75 height 26
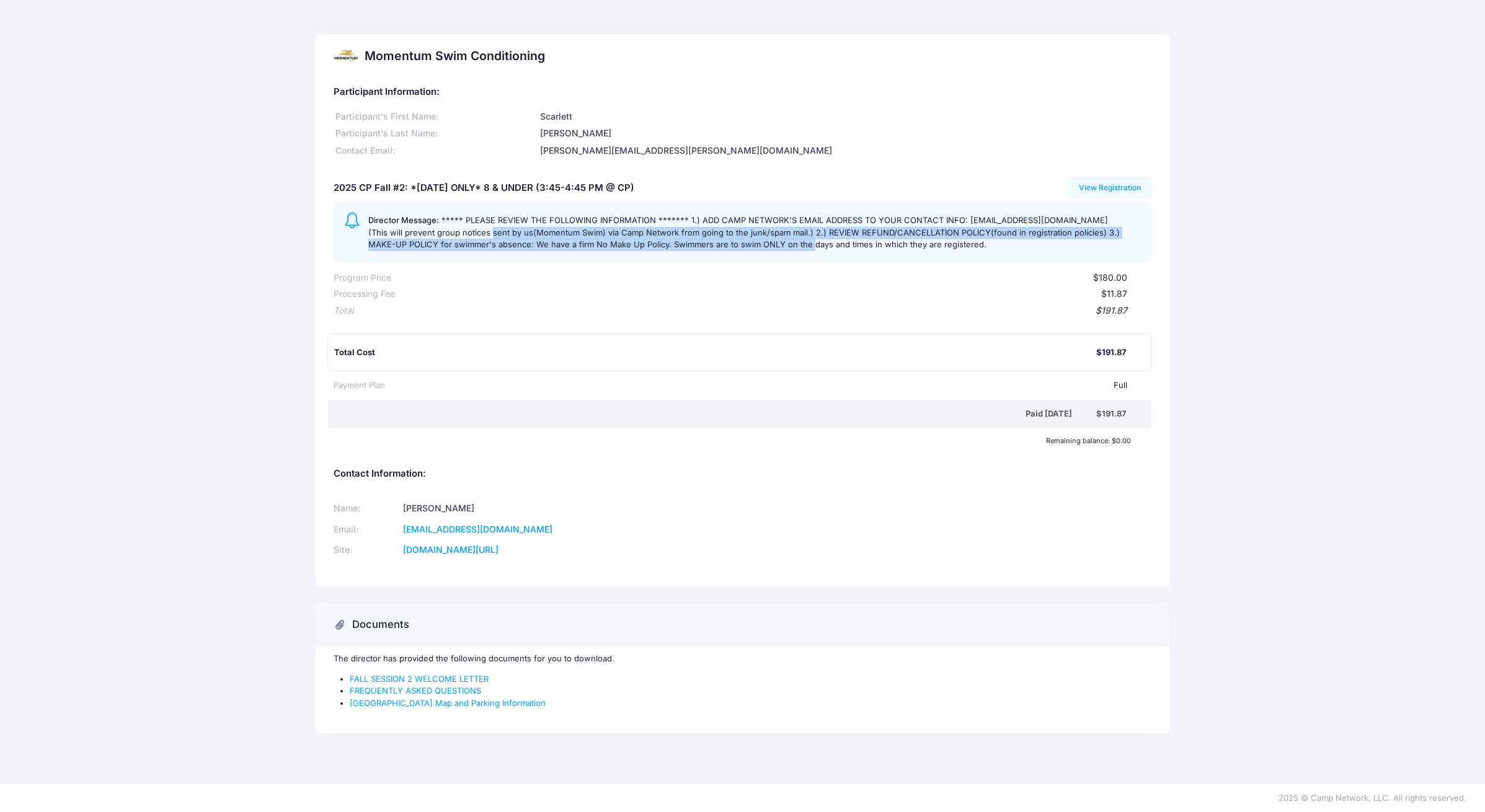
drag, startPoint x: 478, startPoint y: 237, endPoint x: 789, endPoint y: 250, distance: 311.3
click at [789, 250] on div "Director Message: ***** PLEASE REVIEW THE FOLLOWING INFORMATION ******* 1.) ADD…" at bounding box center [754, 232] width 773 height 39
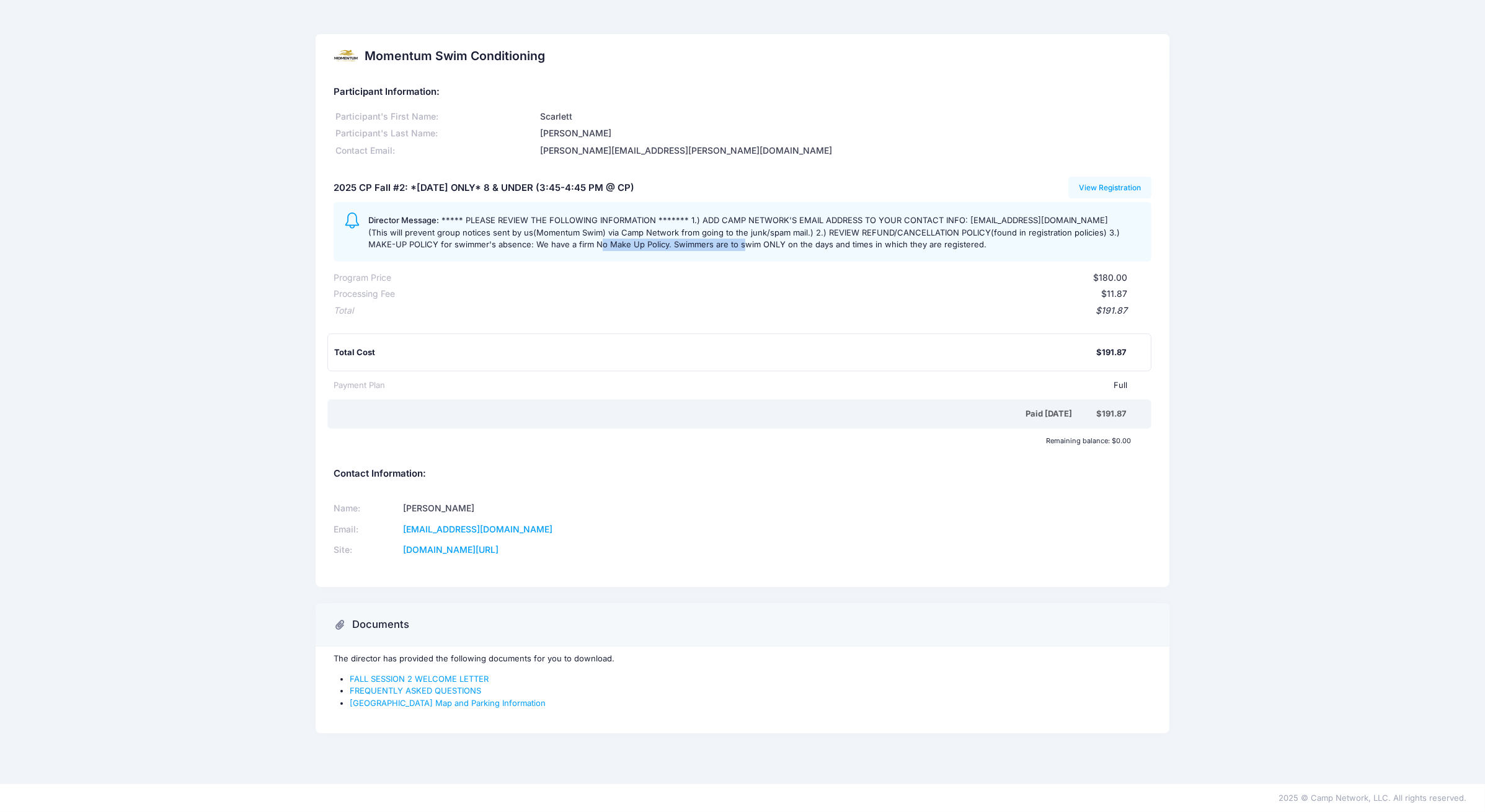
drag, startPoint x: 580, startPoint y: 245, endPoint x: 723, endPoint y: 248, distance: 143.0
click at [723, 248] on span "***** PLEASE REVIEW THE FOLLOWING INFORMATION ******* 1.) ADD CAMP NETWORK'S EM…" at bounding box center [744, 232] width 752 height 34
drag, startPoint x: 654, startPoint y: 245, endPoint x: 950, endPoint y: 248, distance: 296.0
click at [950, 248] on div "Director Message: ***** PLEASE REVIEW THE FOLLOWING INFORMATION ******* 1.) ADD…" at bounding box center [754, 232] width 773 height 39
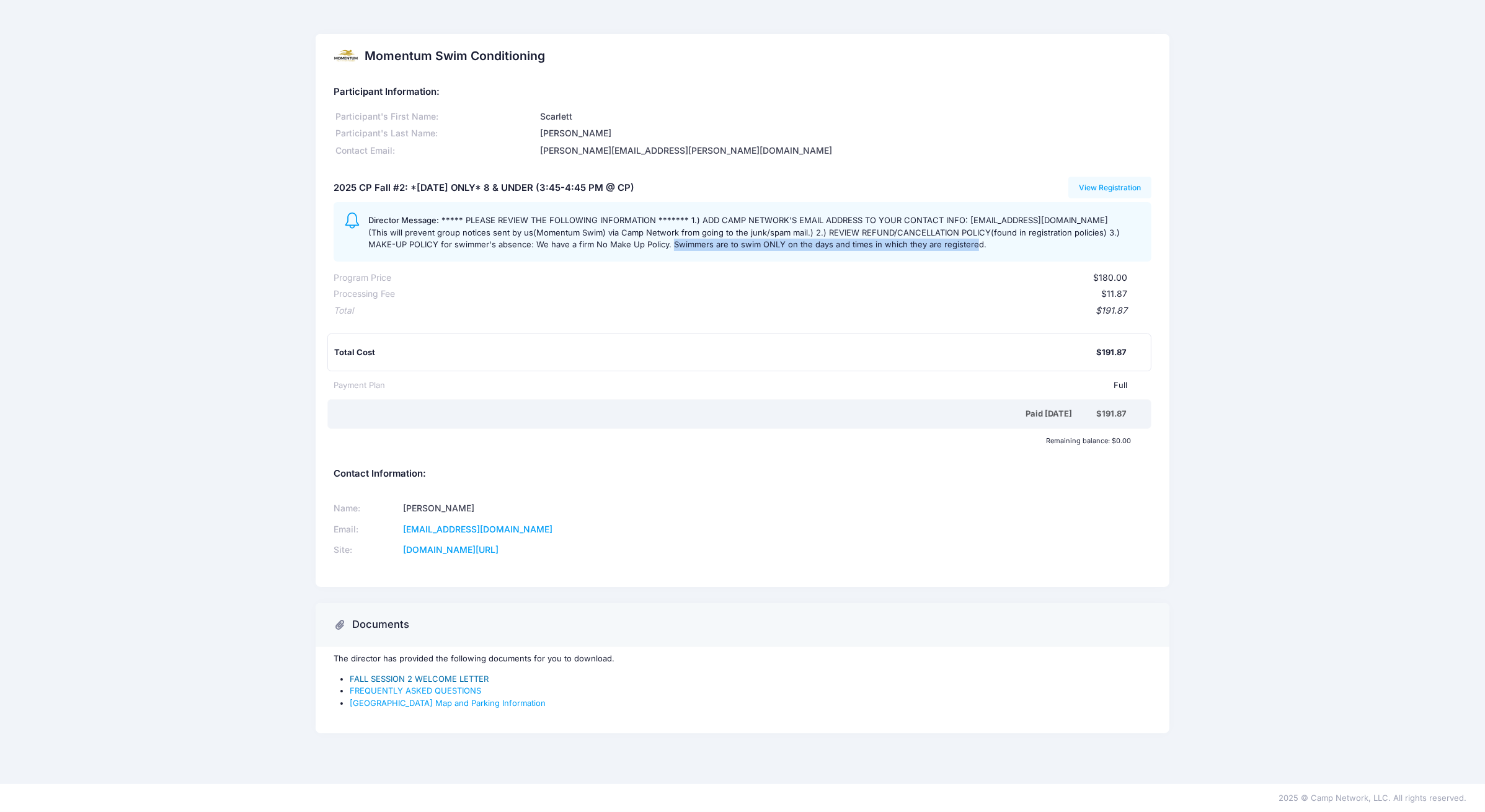
click at [459, 678] on link "FALL SESSION 2 WELCOME LETTER" at bounding box center [419, 678] width 139 height 10
click at [454, 704] on link "Central Park Map and Parking Information" at bounding box center [447, 703] width 196 height 10
